Goal: Check status

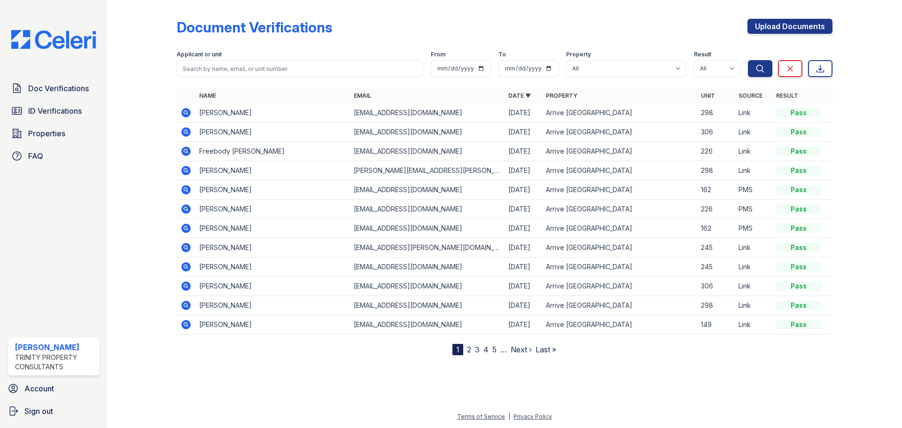
click at [183, 210] on icon at bounding box center [185, 208] width 9 height 9
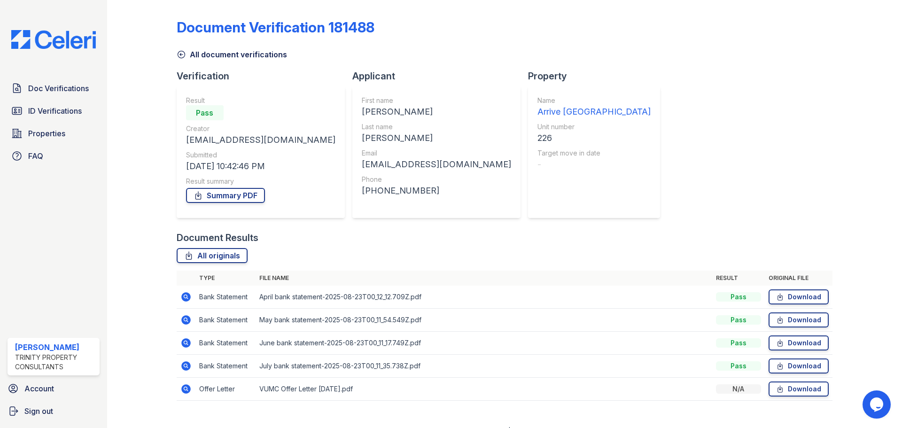
click at [186, 391] on icon at bounding box center [185, 388] width 9 height 9
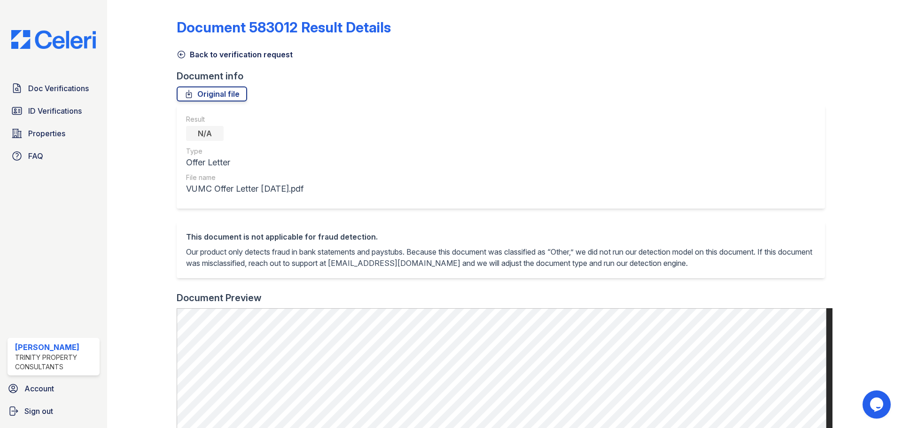
click at [354, 73] on div "Document info" at bounding box center [505, 76] width 656 height 13
click at [187, 52] on link "Back to verification request" at bounding box center [235, 54] width 116 height 11
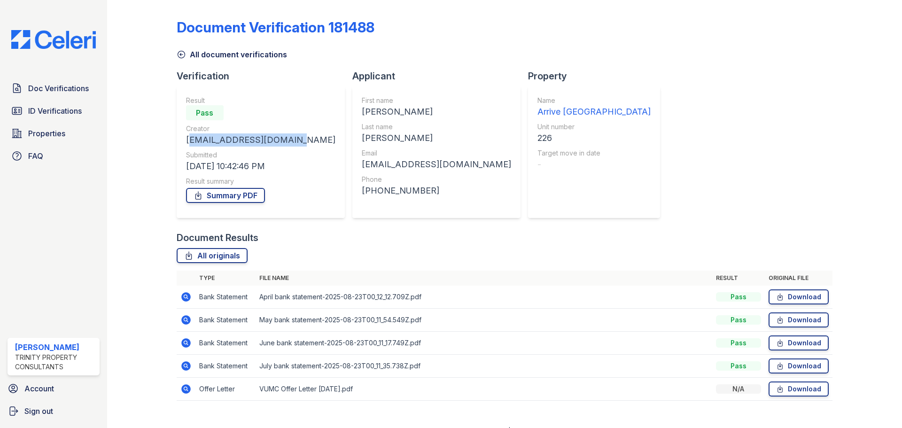
drag, startPoint x: 186, startPoint y: 141, endPoint x: 281, endPoint y: 141, distance: 94.5
click at [281, 141] on div "Result Pass Creator [EMAIL_ADDRESS][DOMAIN_NAME] Submitted [DATE] 10:42:46 PM R…" at bounding box center [261, 152] width 168 height 132
copy div "[EMAIL_ADDRESS][DOMAIN_NAME]"
